Goal: Connect with others: Establish contact or relationships with other users

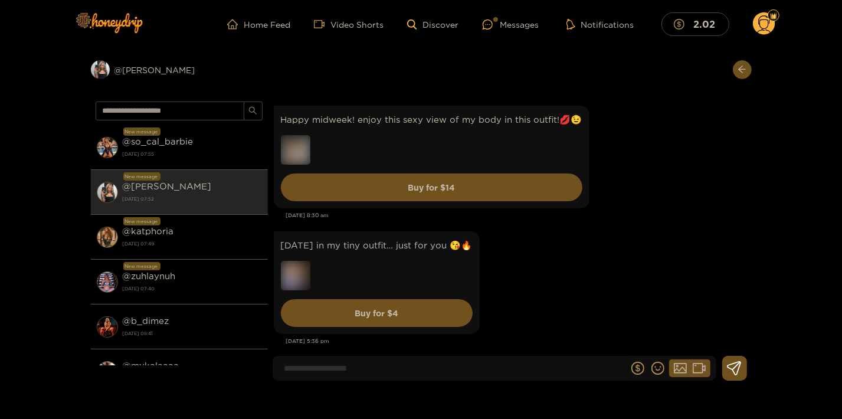
scroll to position [1803, 0]
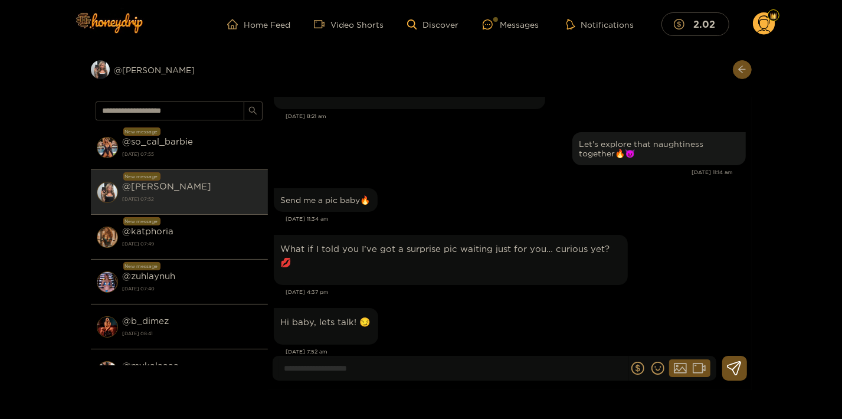
click at [417, 377] on input at bounding box center [454, 368] width 350 height 19
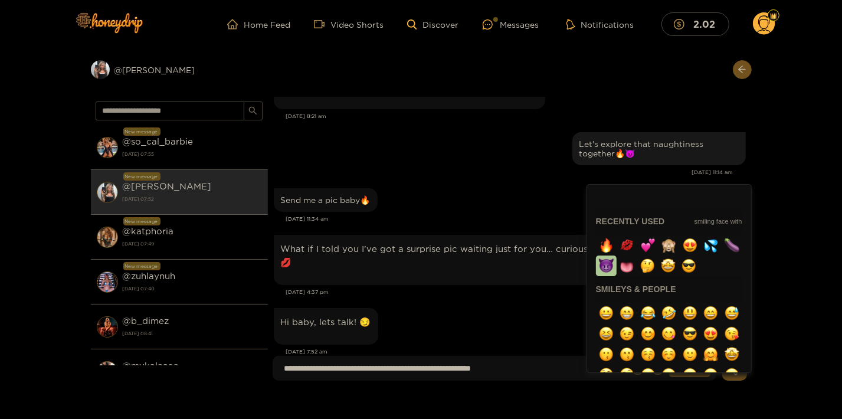
click at [614, 268] on img "button" at bounding box center [606, 266] width 15 height 15
click at [605, 248] on img "button" at bounding box center [606, 245] width 15 height 15
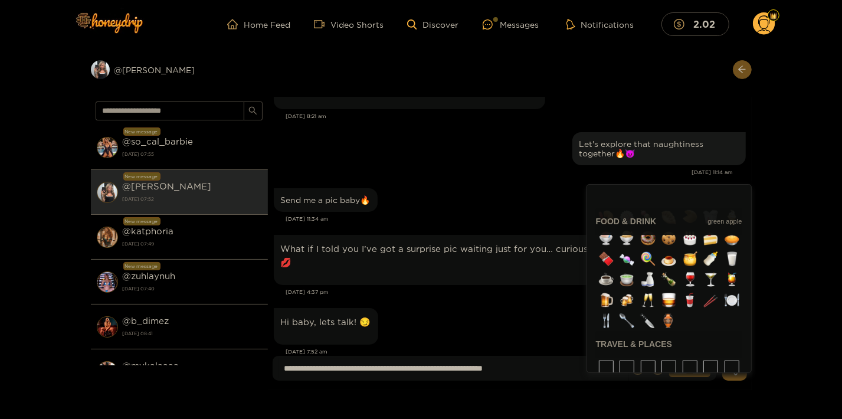
scroll to position [2064, 0]
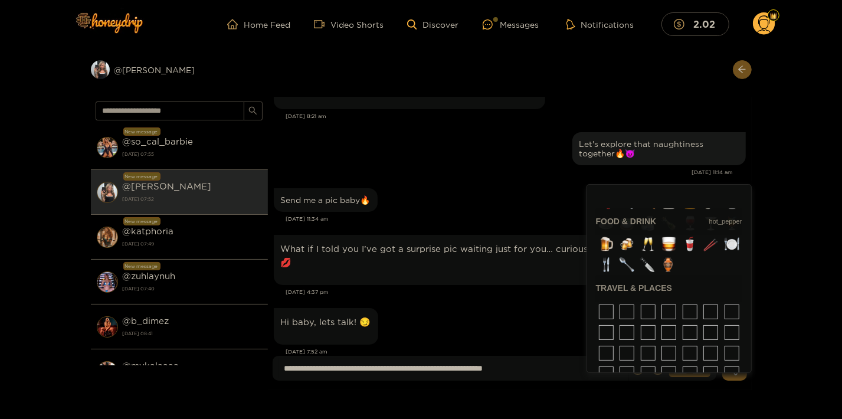
click at [614, 45] on img "button" at bounding box center [606, 37] width 15 height 15
type input "**********"
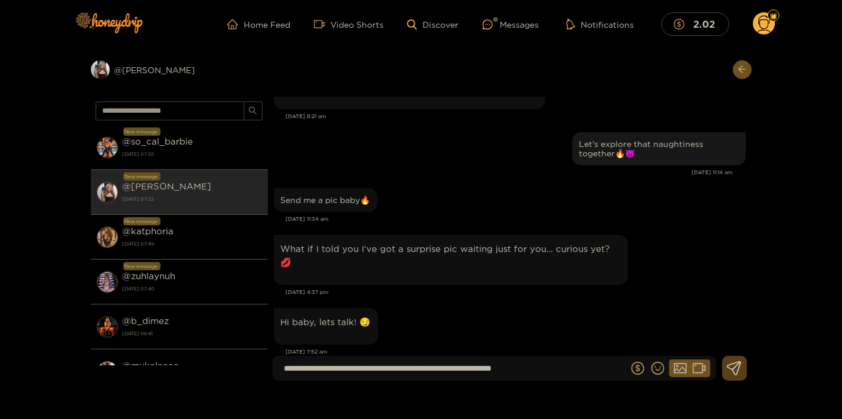
click at [736, 365] on icon at bounding box center [734, 368] width 15 height 14
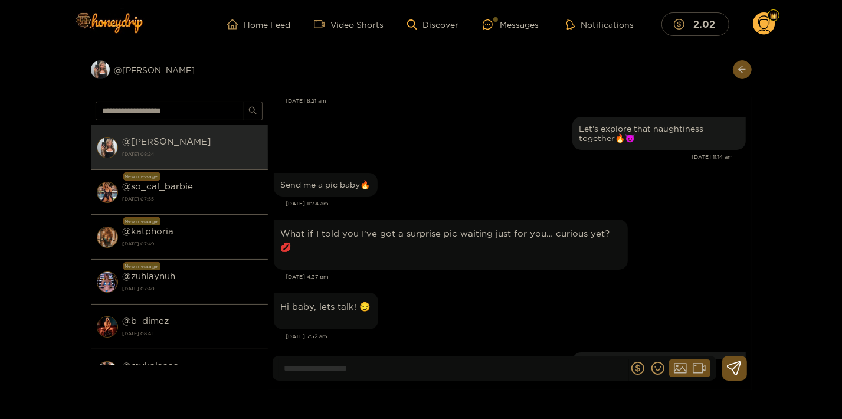
scroll to position [1859, 0]
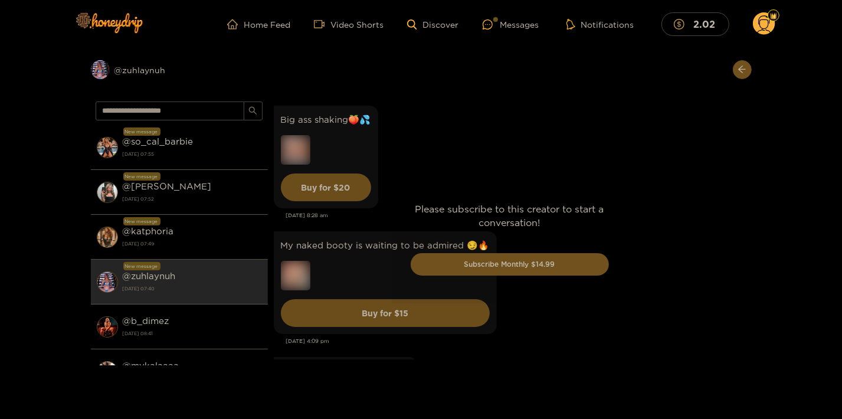
scroll to position [3270, 0]
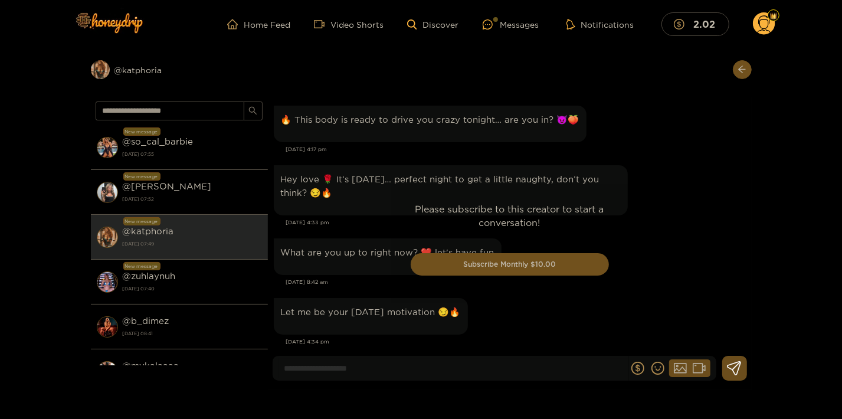
scroll to position [2545, 0]
